Goal: Transaction & Acquisition: Purchase product/service

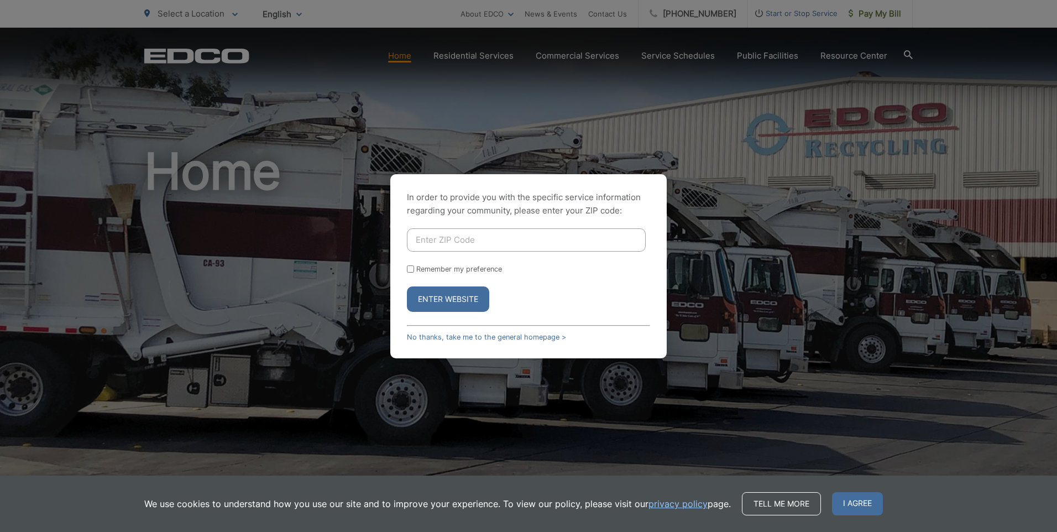
click at [467, 245] on input "Enter ZIP Code" at bounding box center [526, 239] width 239 height 23
type input "92081"
click at [409, 269] on input "Remember my preference" at bounding box center [410, 268] width 7 height 7
checkbox input "true"
click at [438, 295] on button "Enter Website" at bounding box center [448, 298] width 82 height 25
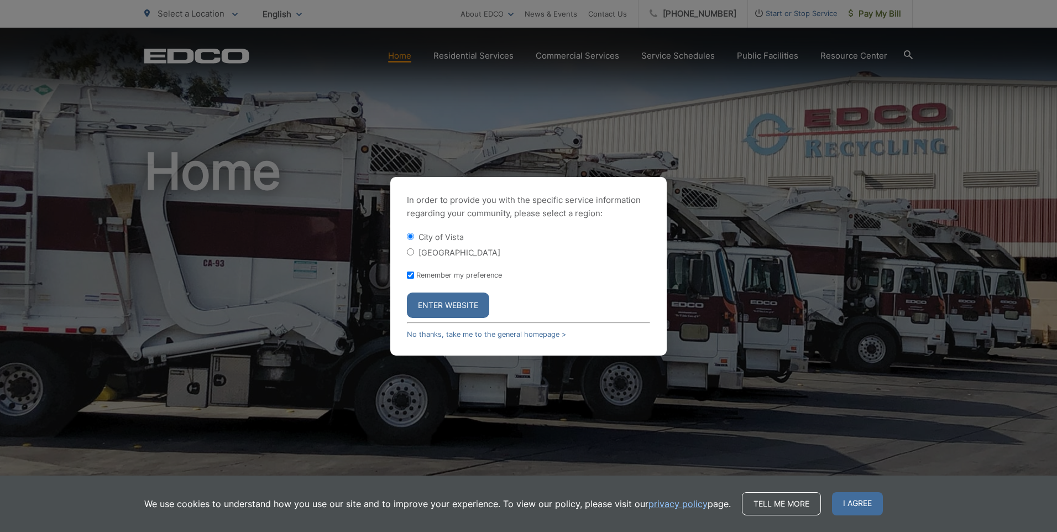
click at [442, 304] on button "Enter Website" at bounding box center [448, 304] width 82 height 25
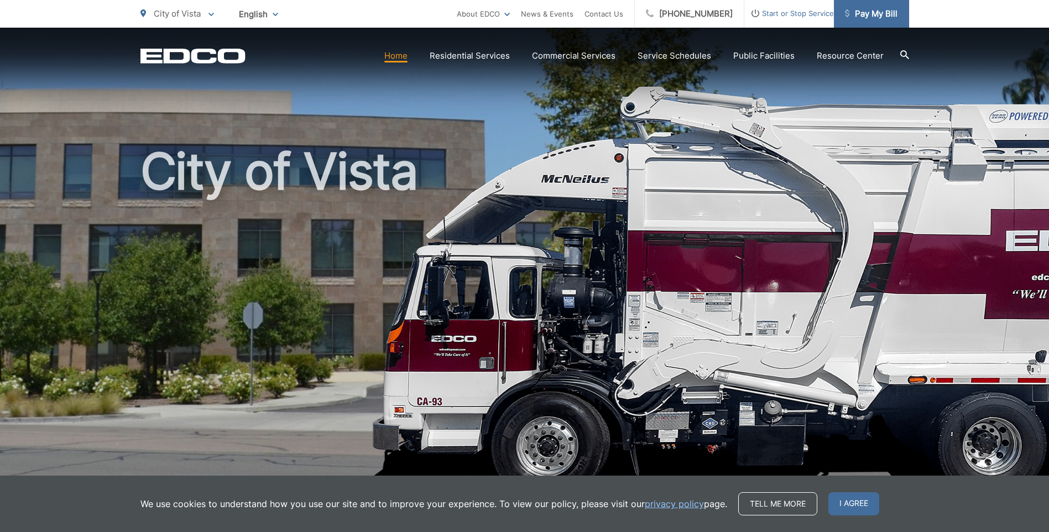
click at [871, 16] on span "Pay My Bill" at bounding box center [871, 13] width 53 height 13
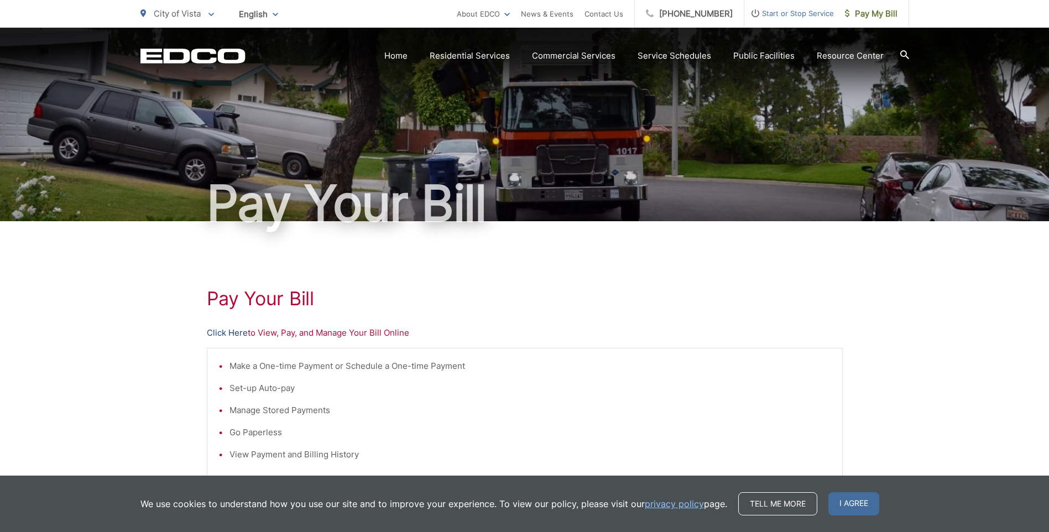
click at [225, 332] on link "Click Here" at bounding box center [227, 332] width 41 height 13
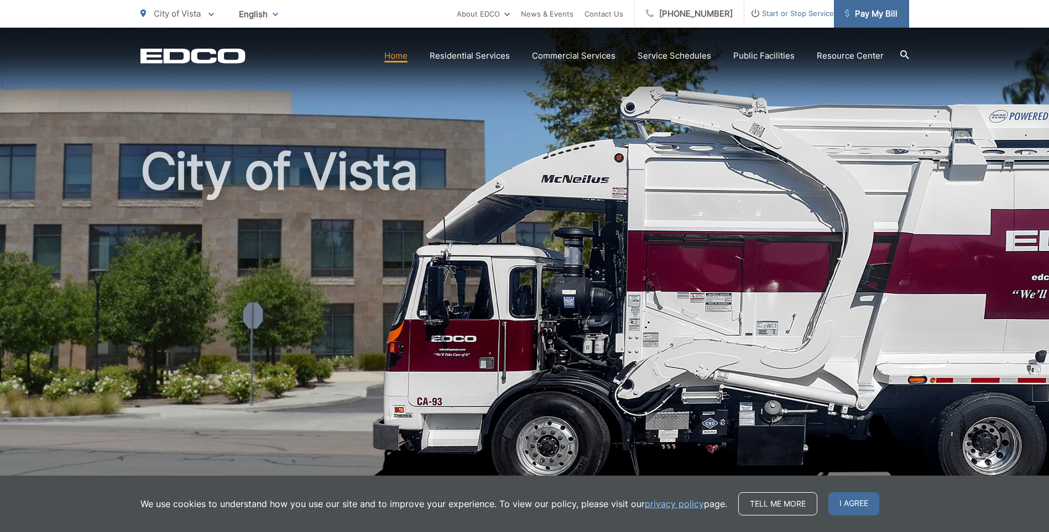
click at [859, 17] on span "Pay My Bill" at bounding box center [871, 13] width 53 height 13
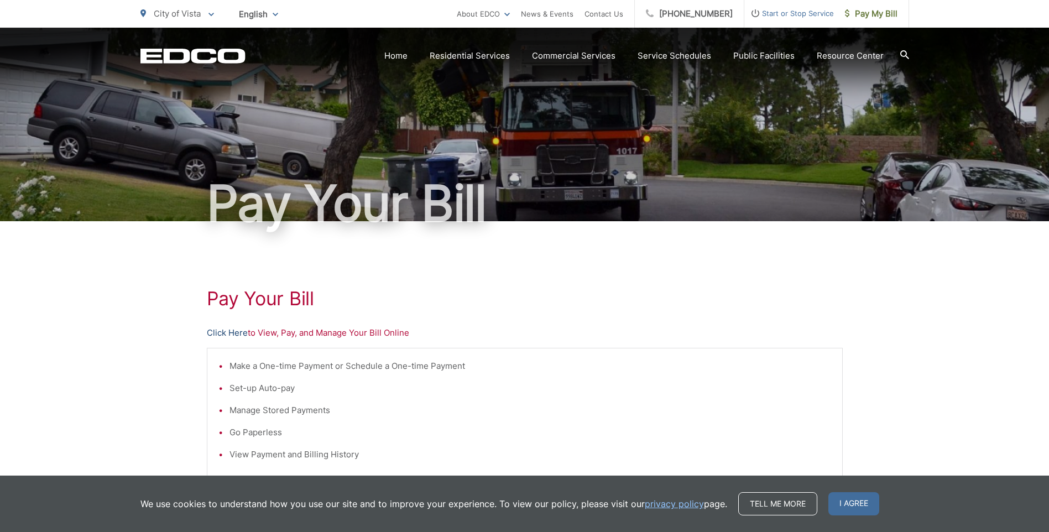
click at [219, 334] on link "Click Here" at bounding box center [227, 332] width 41 height 13
